Goal: Transaction & Acquisition: Purchase product/service

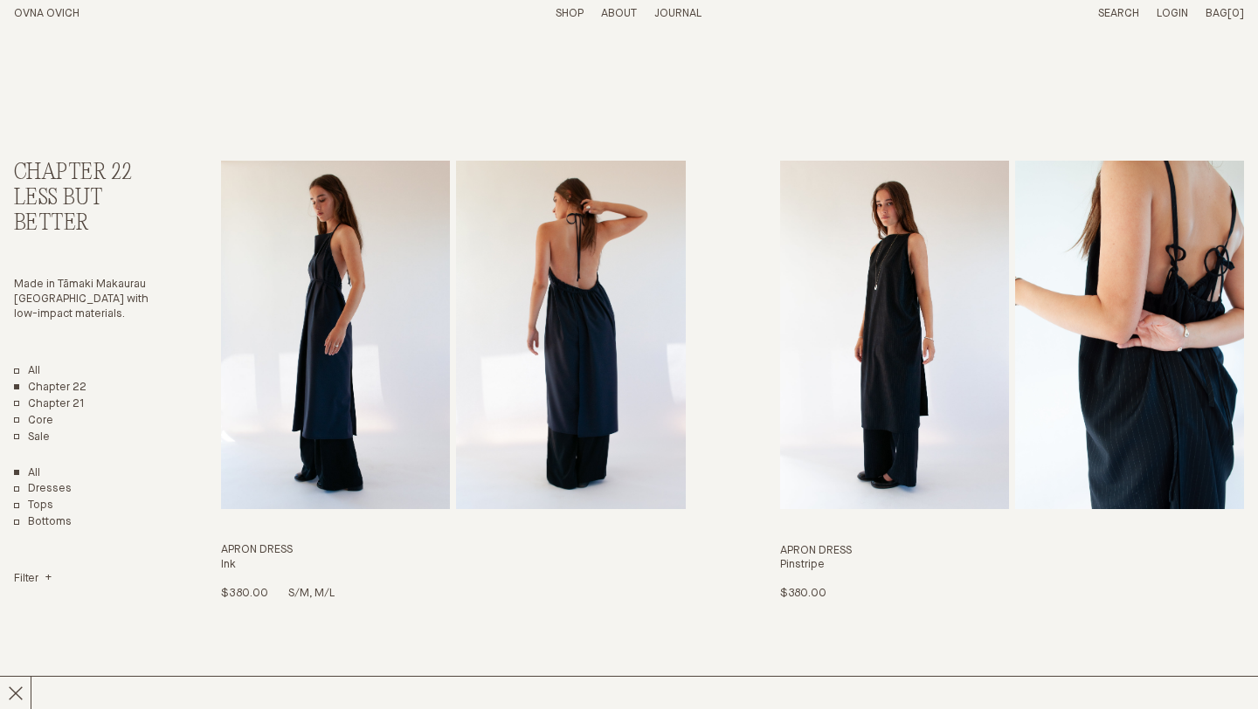
scroll to position [16, 0]
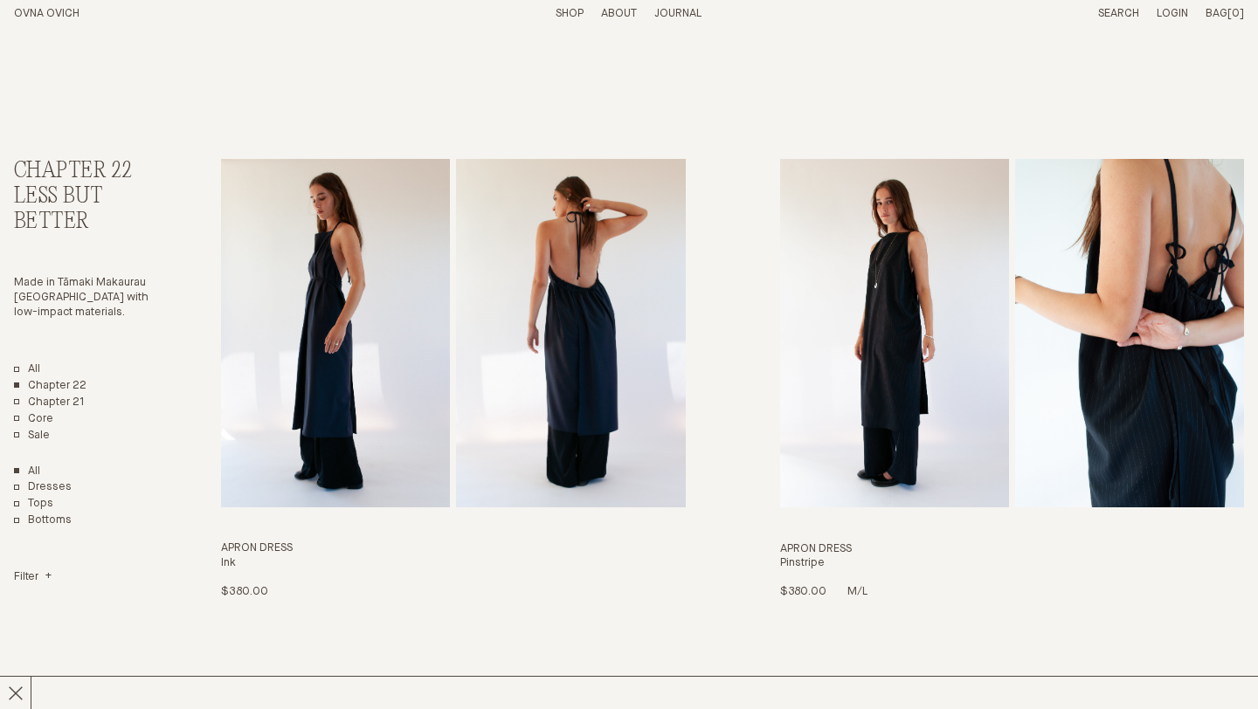
click at [922, 328] on img "Apron Dress" at bounding box center [894, 333] width 229 height 349
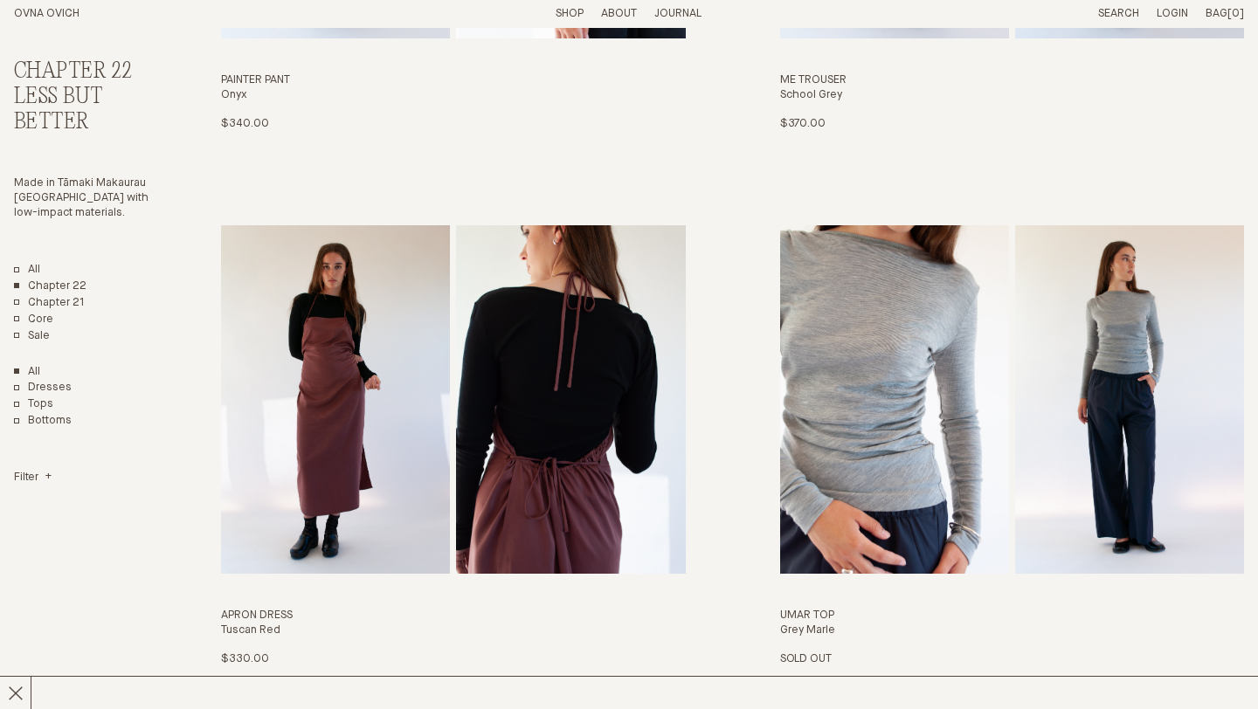
scroll to position [1630, 0]
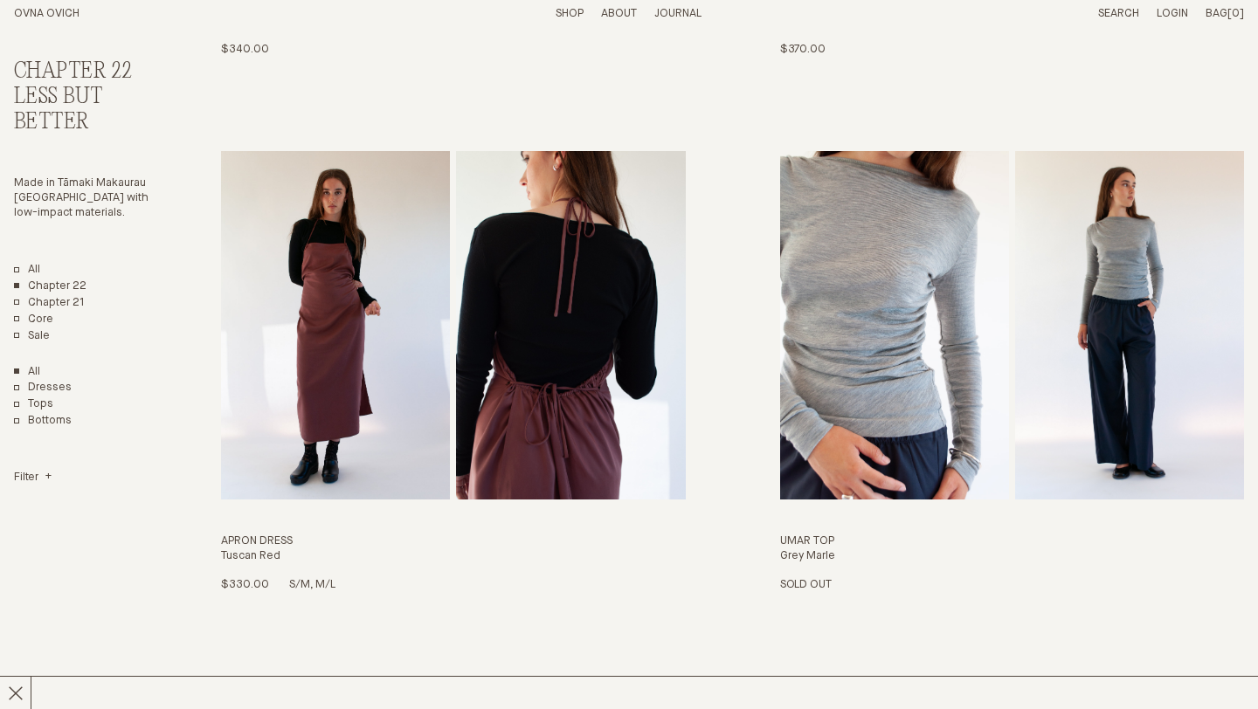
click at [391, 397] on img "Apron Dress" at bounding box center [335, 325] width 229 height 349
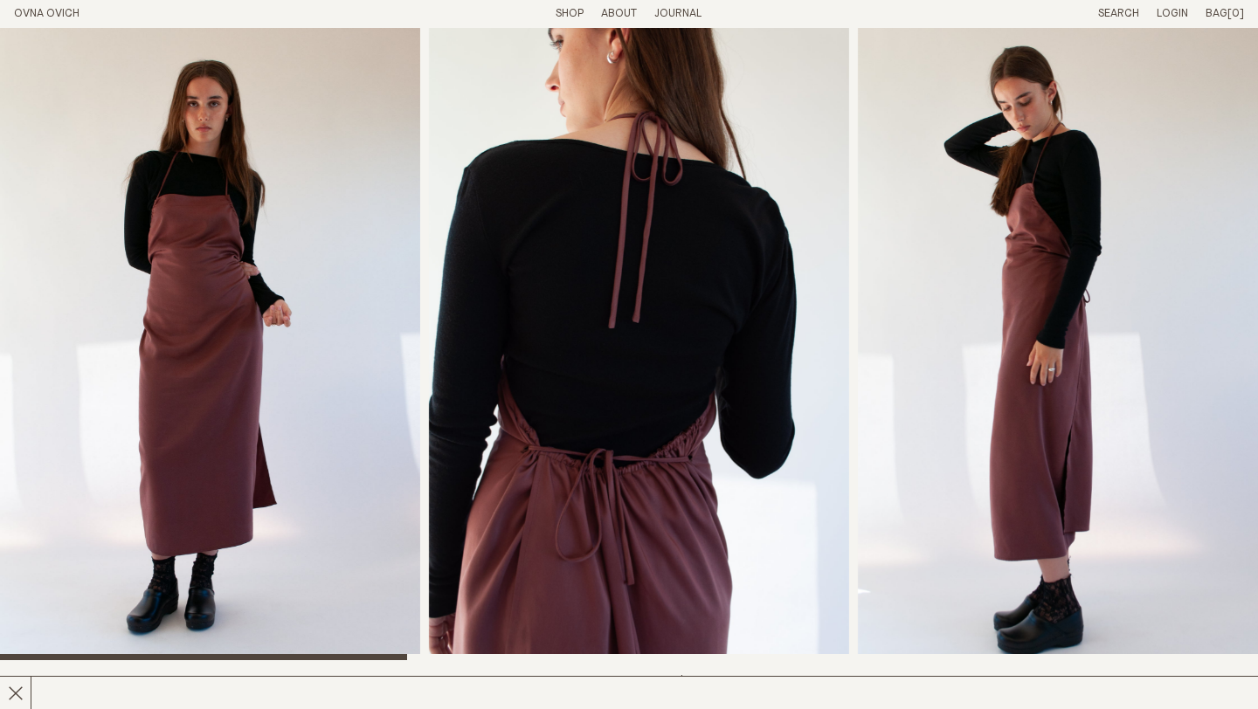
click at [601, 364] on img "2 / 8" at bounding box center [639, 344] width 420 height 633
click at [1028, 329] on img "3 / 8" at bounding box center [1068, 344] width 420 height 633
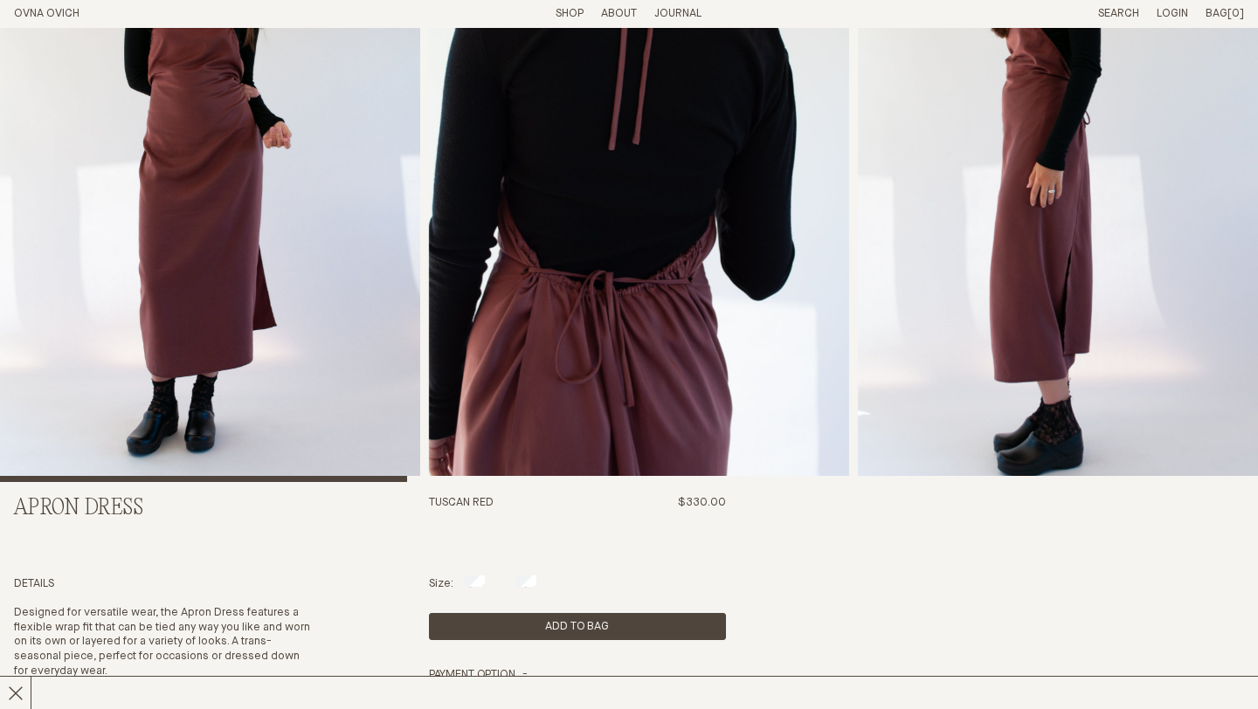
scroll to position [188, 0]
